Goal: Task Accomplishment & Management: Manage account settings

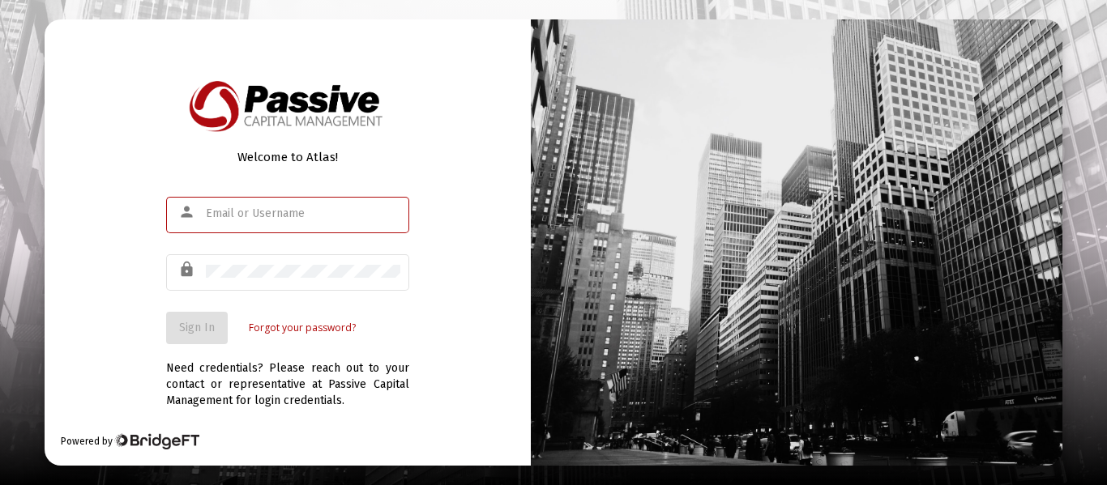
type input "[EMAIL_ADDRESS][DOMAIN_NAME]"
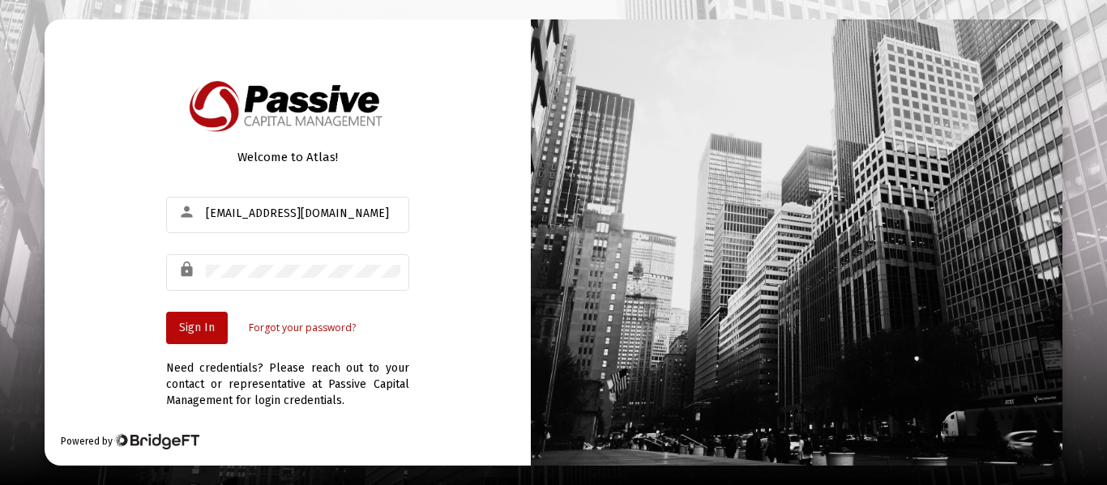
click at [215, 335] on button "Sign In" at bounding box center [197, 328] width 62 height 32
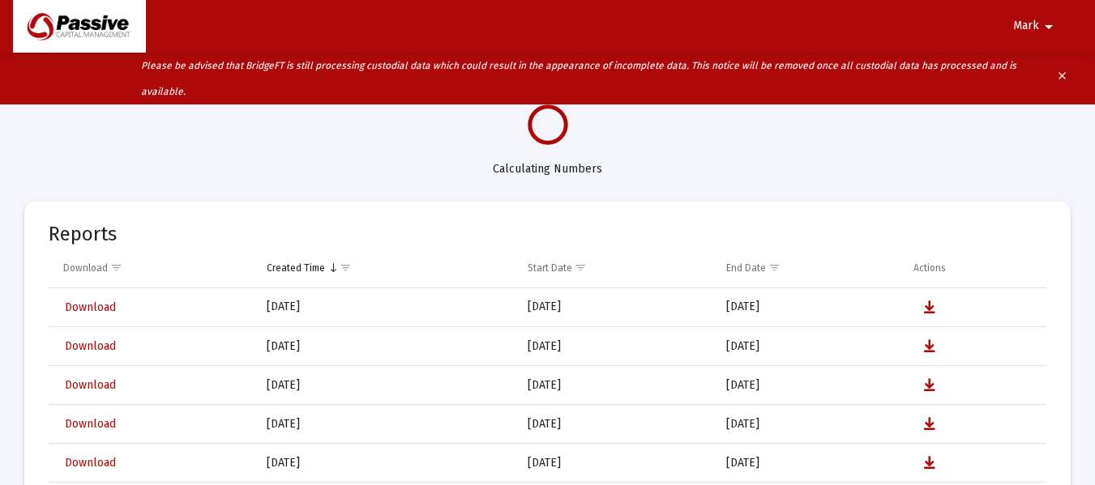
scroll to position [162, 0]
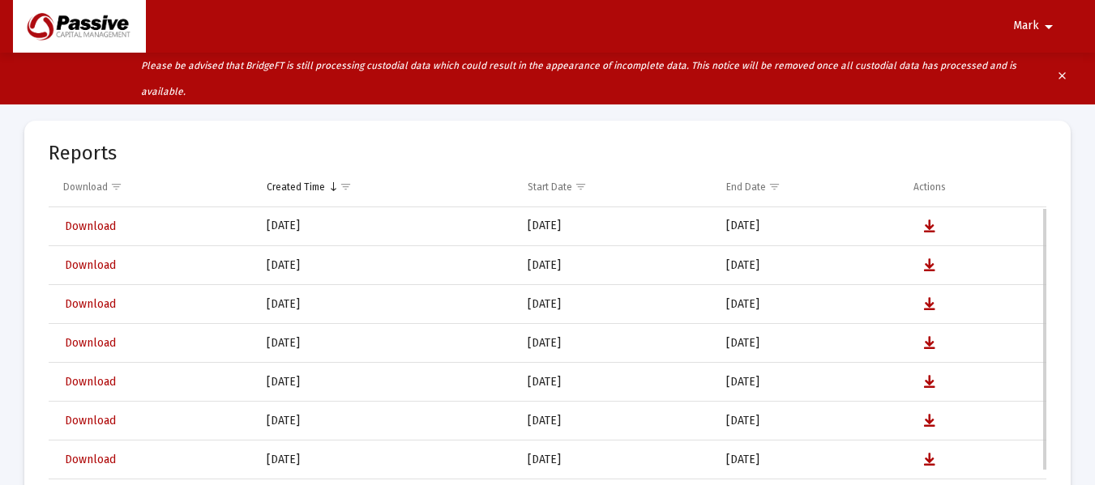
select select "View all"
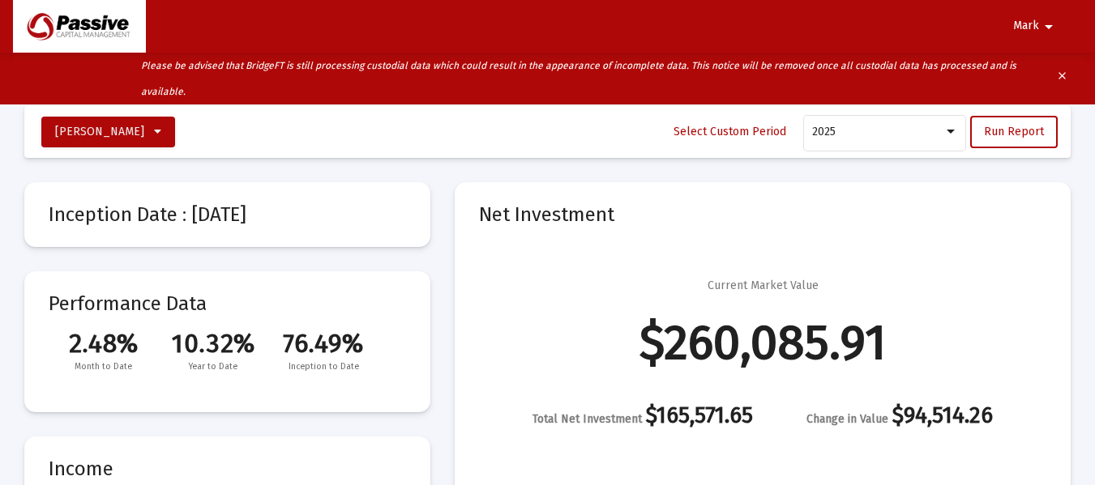
scroll to position [0, 0]
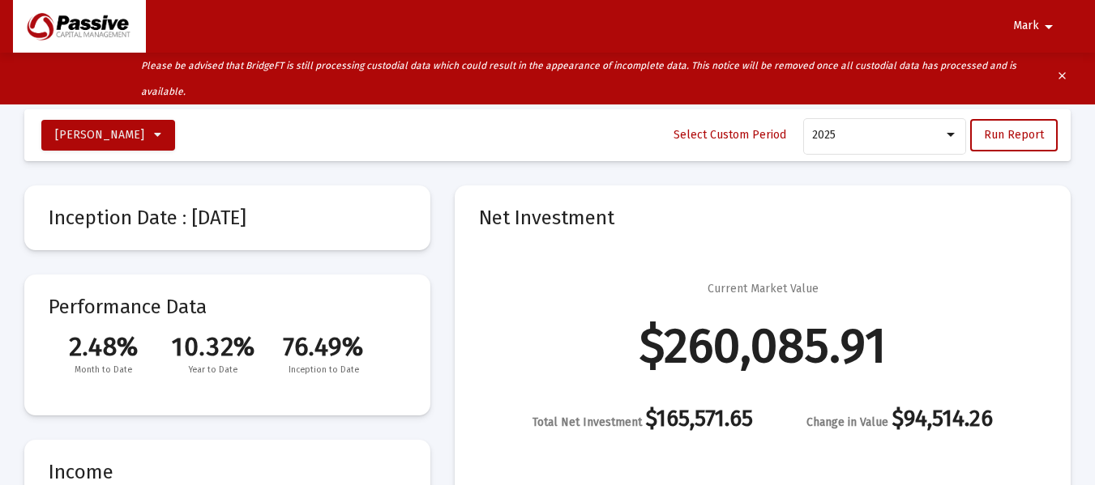
click at [1043, 25] on mat-icon "arrow_drop_down" at bounding box center [1048, 27] width 19 height 32
click at [1043, 25] on div at bounding box center [547, 242] width 1095 height 485
click at [1042, 21] on mat-icon "arrow_drop_down" at bounding box center [1048, 27] width 19 height 32
click at [1026, 70] on button "Logout" at bounding box center [1039, 68] width 91 height 39
